Goal: Task Accomplishment & Management: Manage account settings

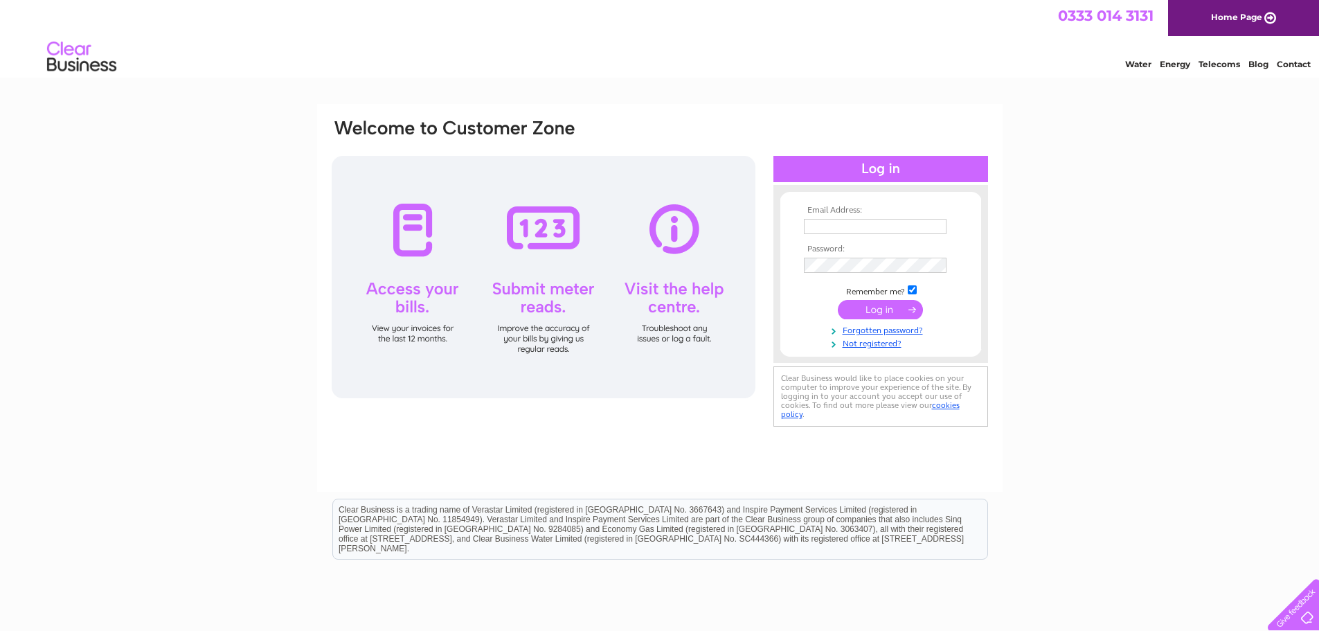
type input "rose.strachan@clydebroadcast.com"
click at [874, 307] on input "submit" at bounding box center [880, 309] width 85 height 19
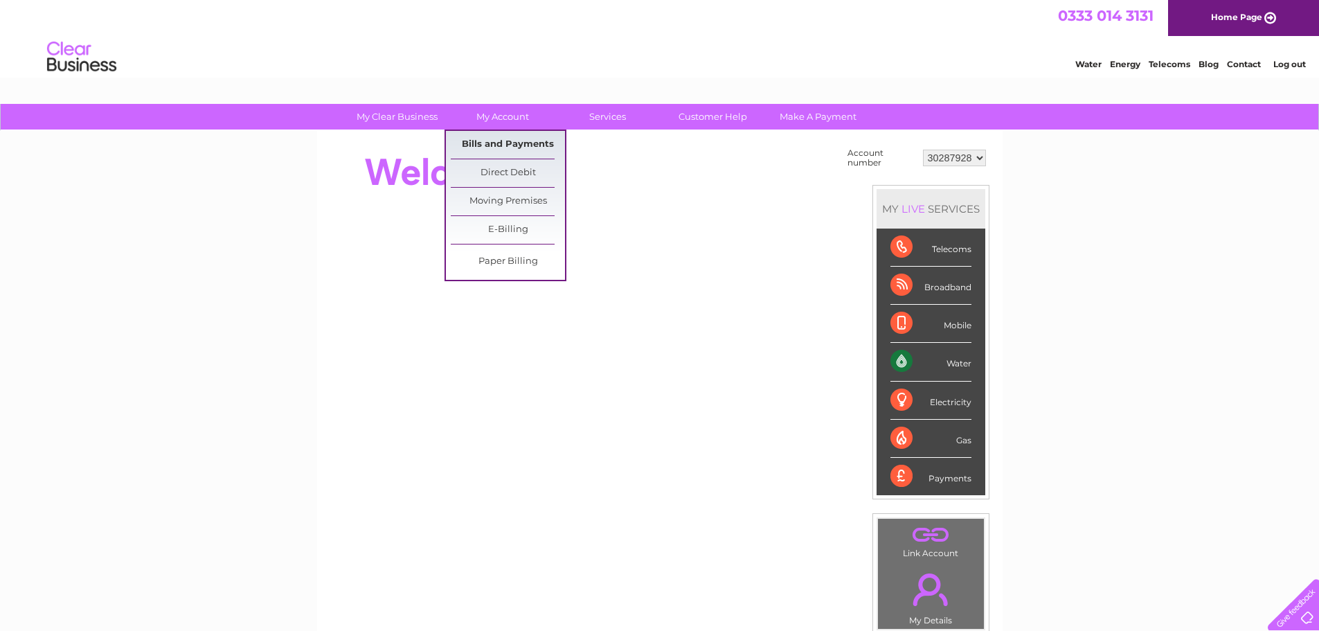
click at [496, 148] on link "Bills and Payments" at bounding box center [508, 145] width 114 height 28
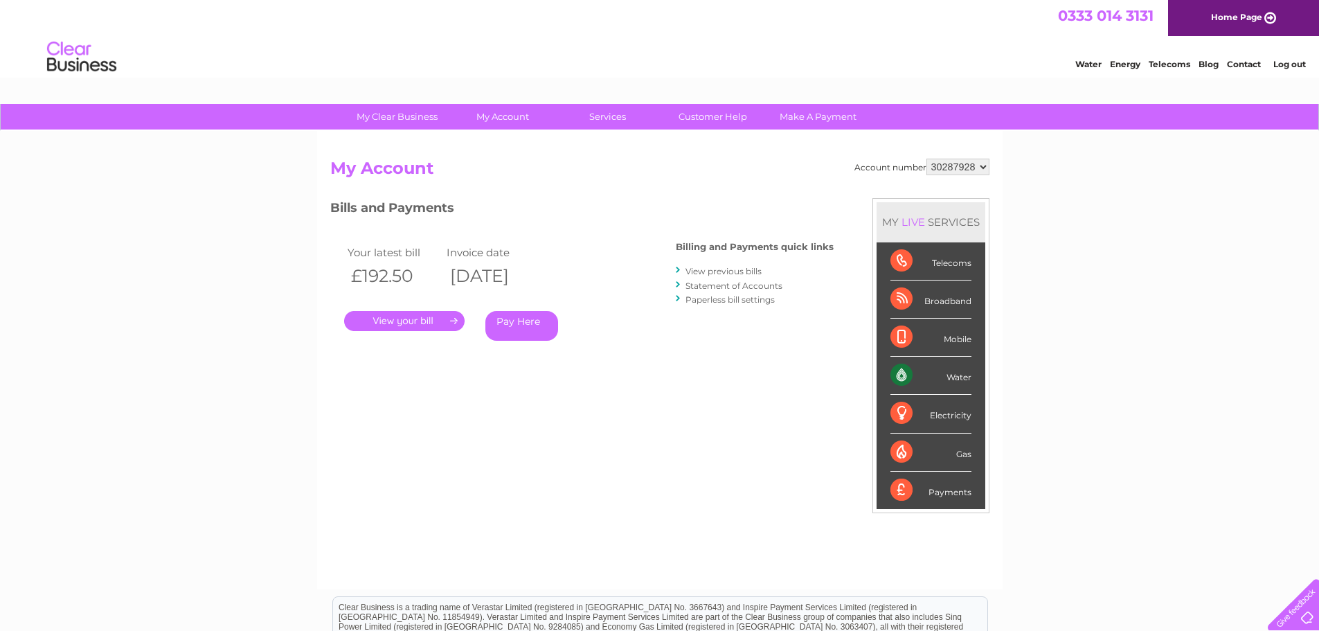
click at [399, 321] on link "." at bounding box center [404, 321] width 120 height 20
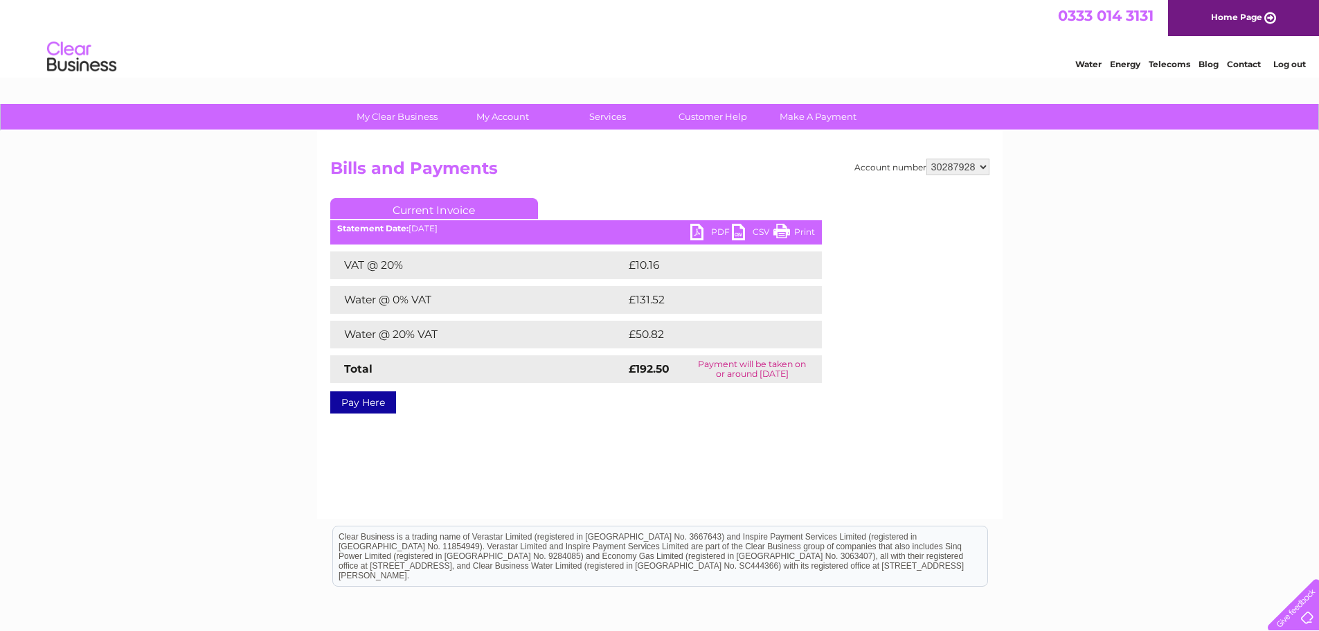
click at [697, 233] on link "PDF" at bounding box center [711, 234] width 42 height 20
